Goal: Navigation & Orientation: Find specific page/section

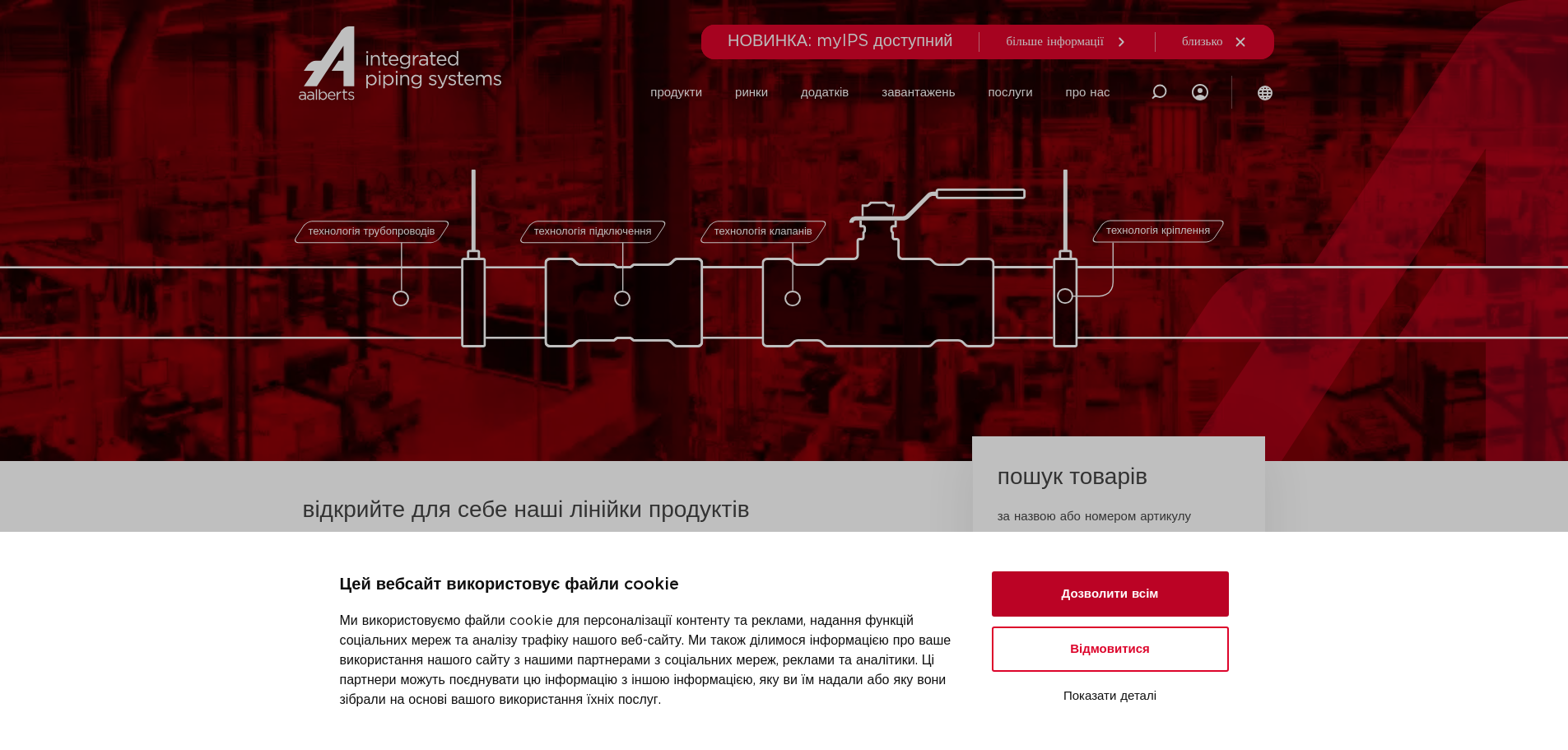
click at [1088, 594] on button "Дозволити всім" at bounding box center [1110, 594] width 237 height 45
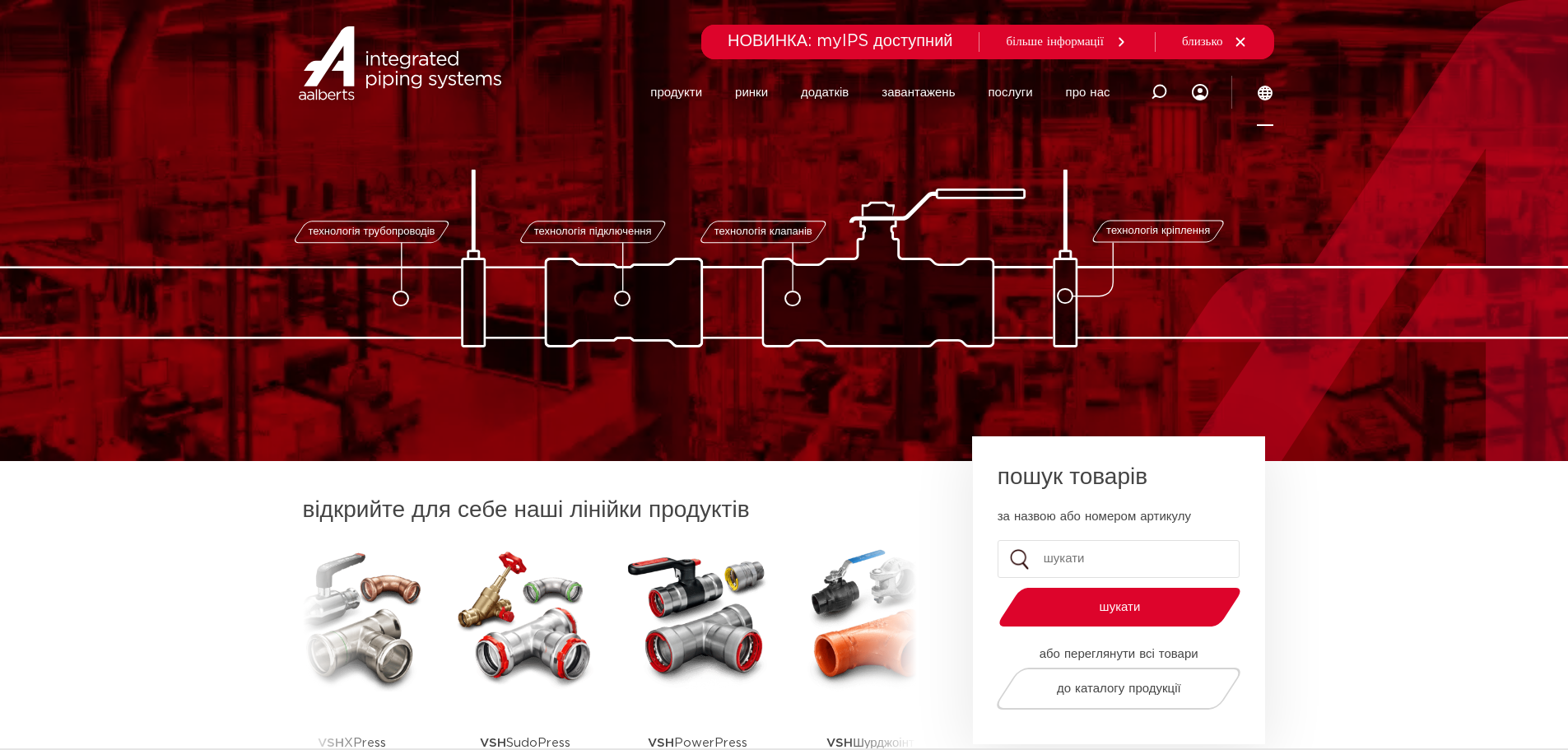
click at [1265, 97] on icon at bounding box center [1265, 93] width 17 height 17
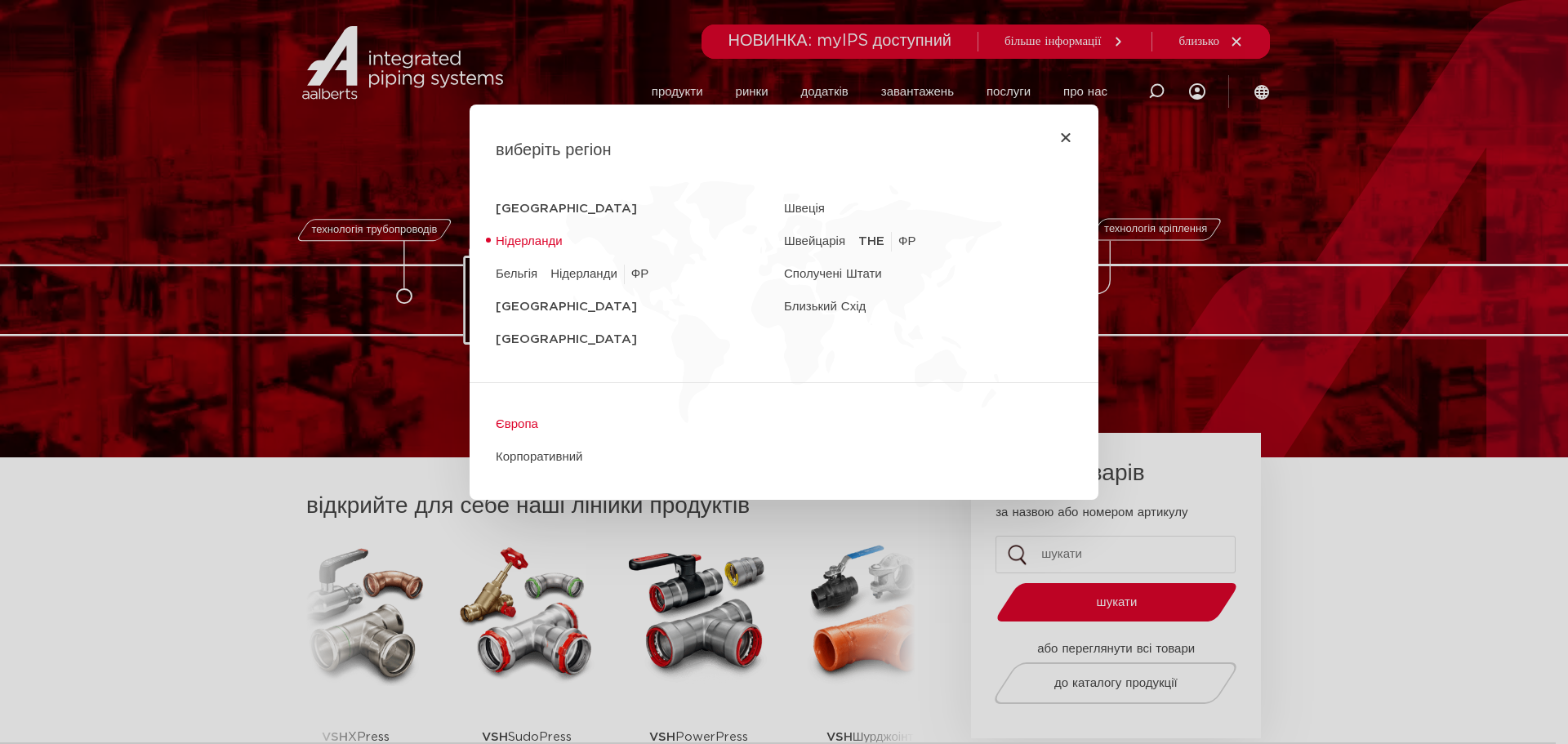
click at [515, 428] on font "Європа" at bounding box center [517, 424] width 43 height 12
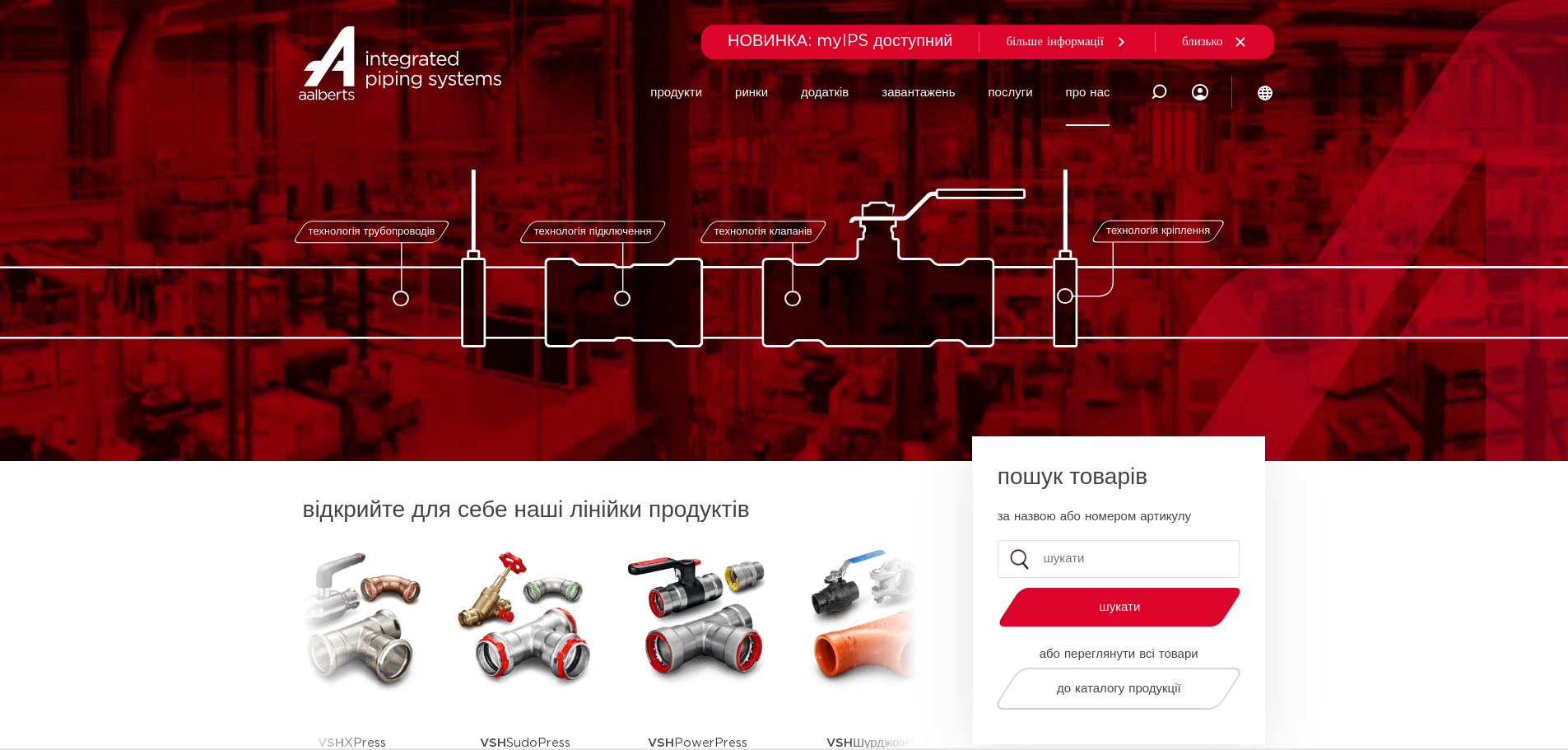
click at [1081, 97] on font "про нас" at bounding box center [1088, 92] width 44 height 12
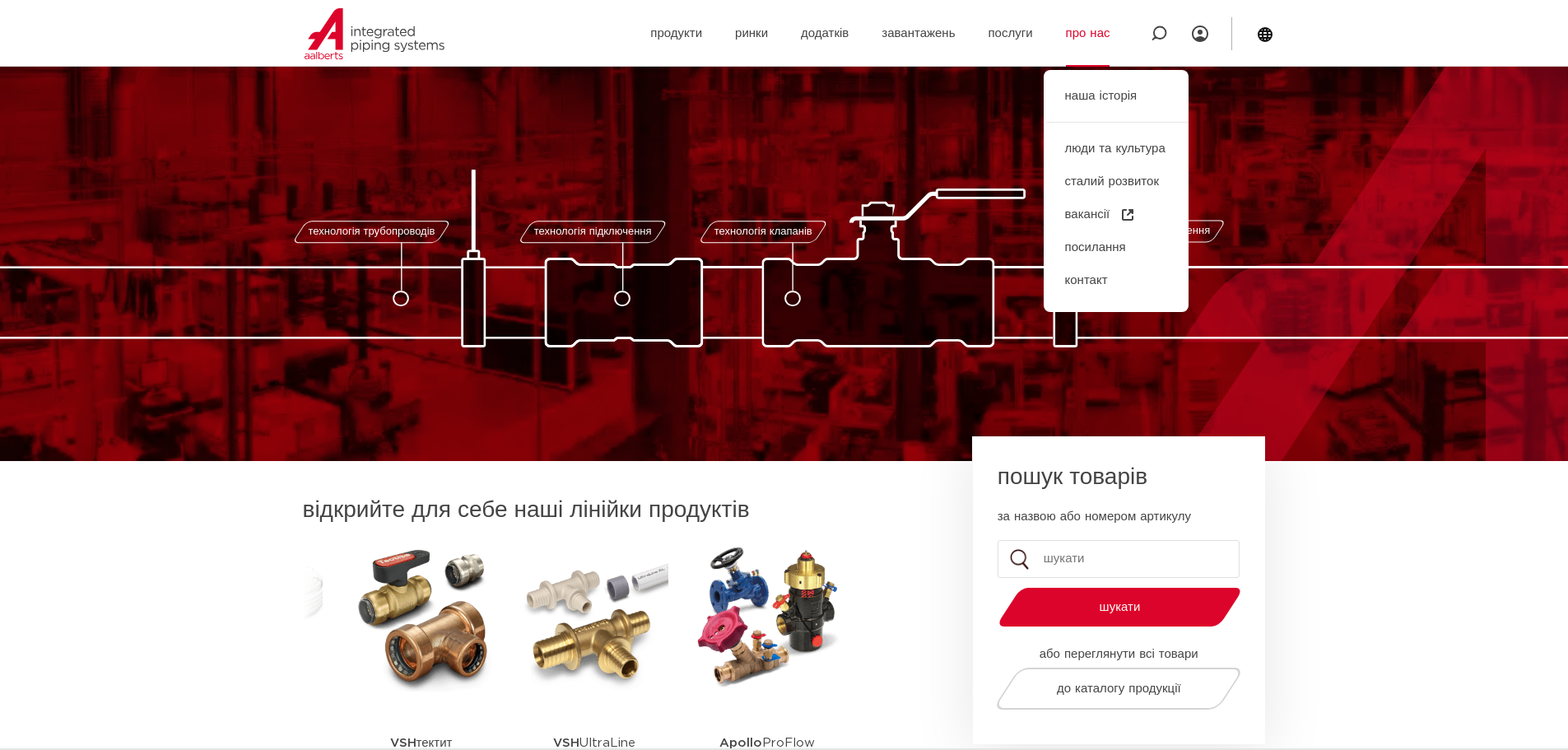
scroll to position [329, 0]
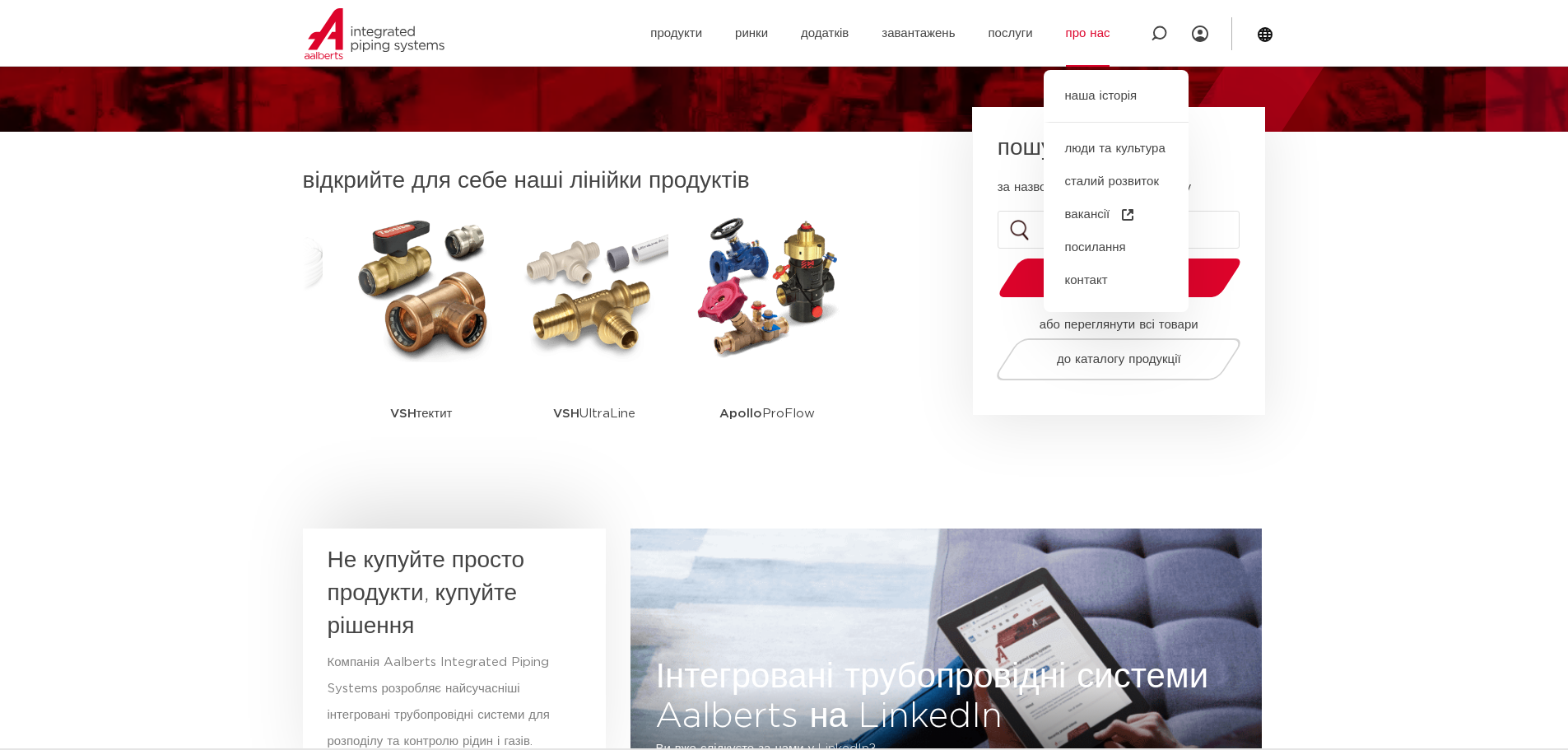
click at [1491, 397] on section "відкрийте для себе наші лінійки продуктів VSH SmartPress VSH XPress VSH SudoPre…" at bounding box center [784, 326] width 1568 height 388
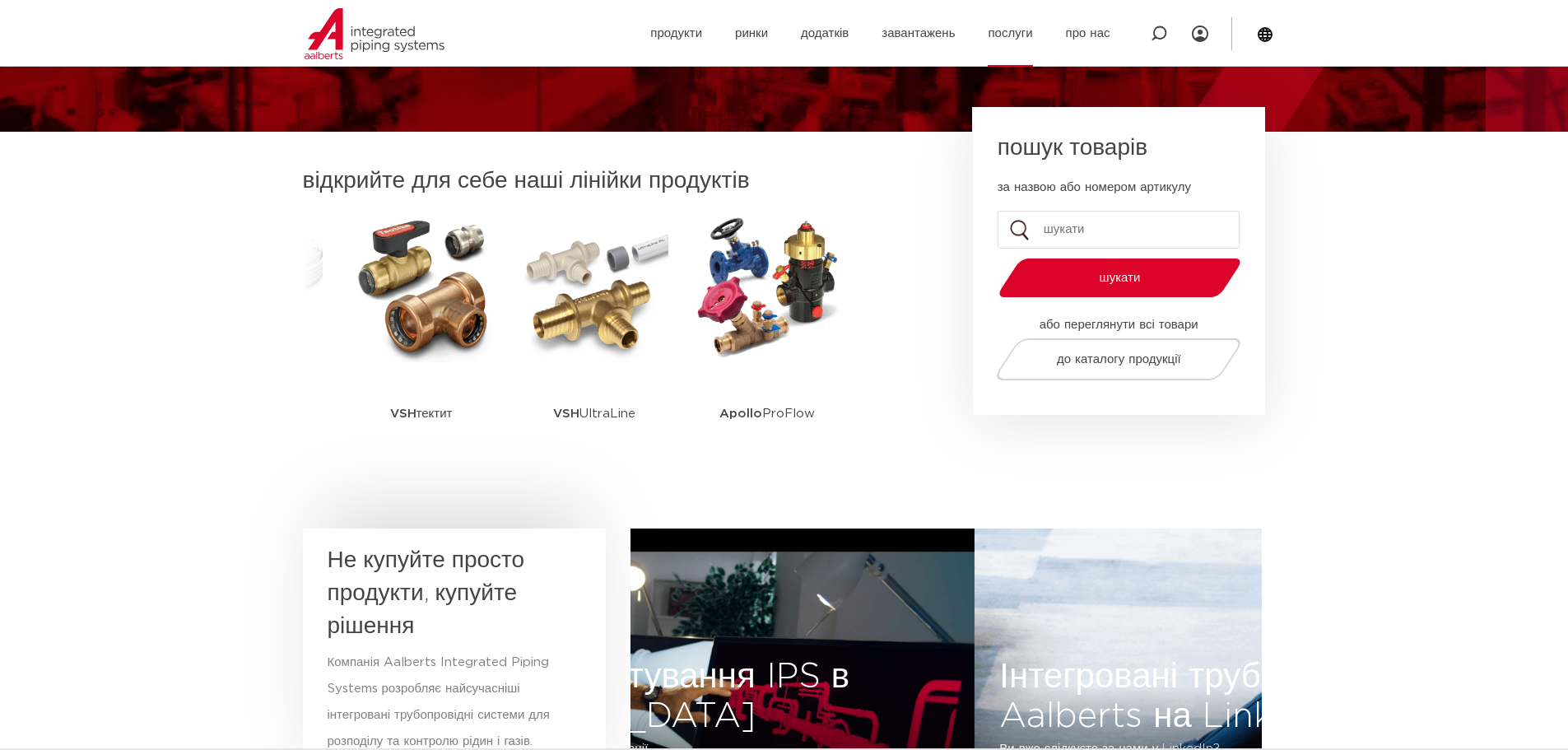
click at [1004, 30] on font "послуги" at bounding box center [1010, 33] width 44 height 12
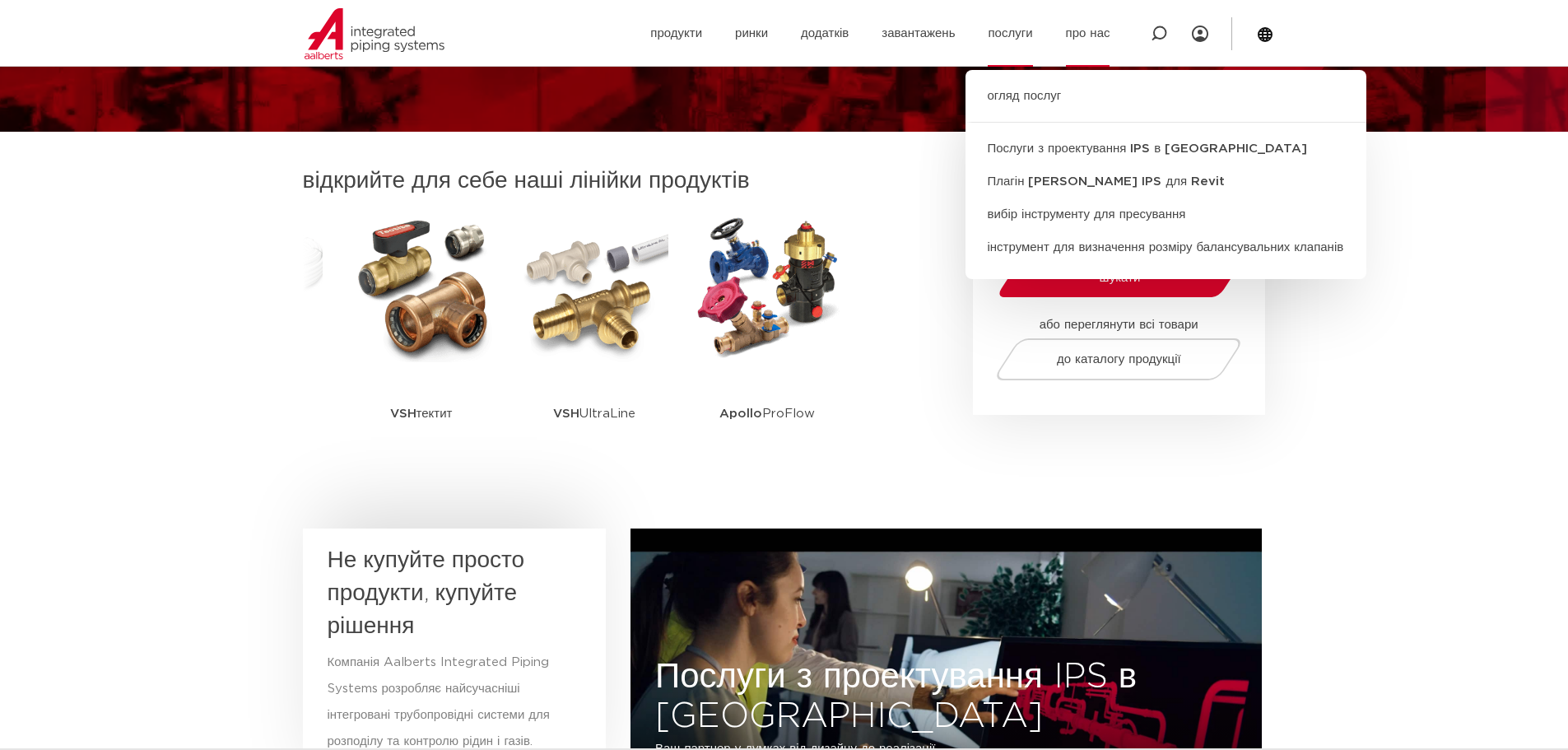
click at [1082, 36] on font "про нас" at bounding box center [1088, 33] width 44 height 12
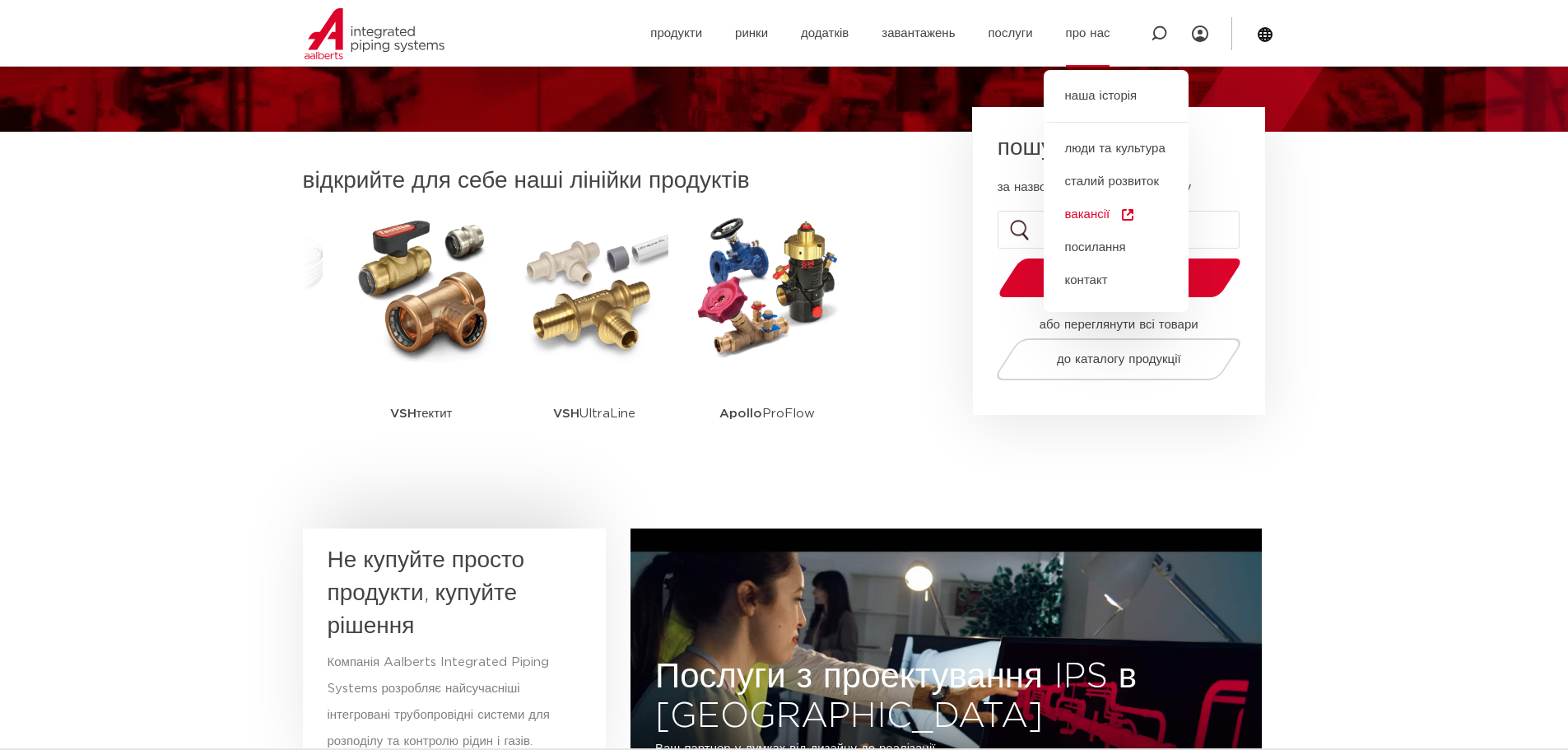
click at [1100, 215] on font "вакансії" at bounding box center [1087, 213] width 45 height 12
